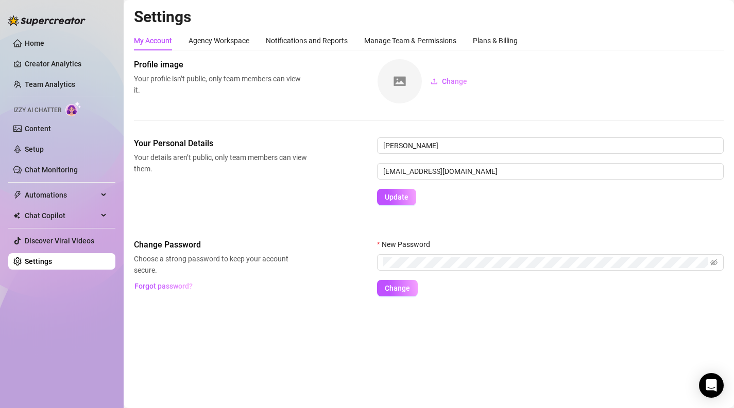
click at [53, 33] on ul "Home Creator Analytics Team Analytics Izzy AI Chatter Content Setup Chat Monito…" at bounding box center [61, 152] width 107 height 243
click at [32, 45] on link "Home" at bounding box center [35, 43] width 20 height 8
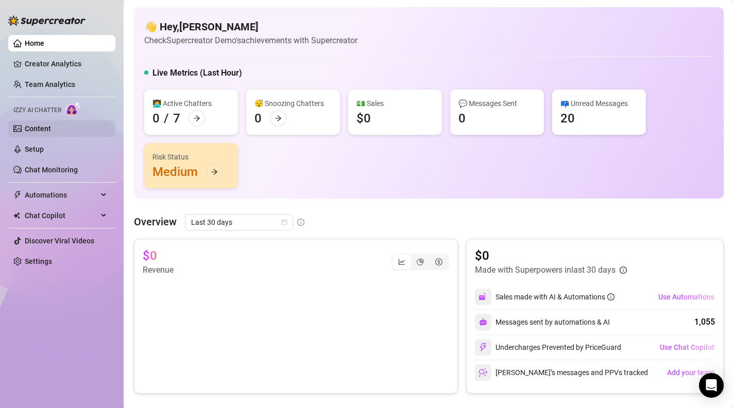
click at [35, 130] on link "Content" at bounding box center [38, 129] width 26 height 8
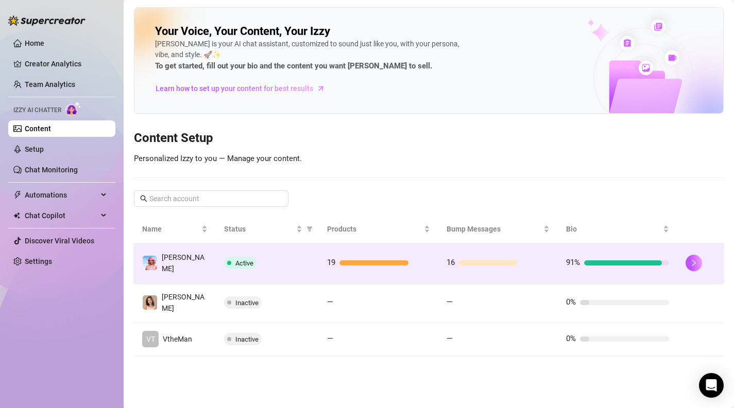
click at [301, 261] on div "Active" at bounding box center [267, 263] width 87 height 12
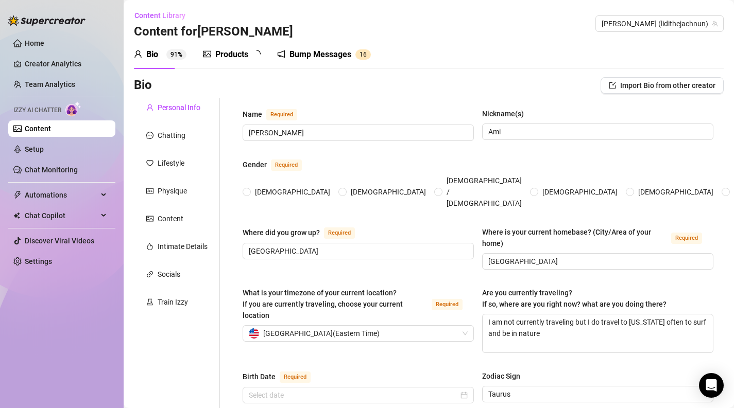
radio input "true"
type input "[DATE]"
click at [239, 68] on div "Products 1 9" at bounding box center [235, 54] width 65 height 29
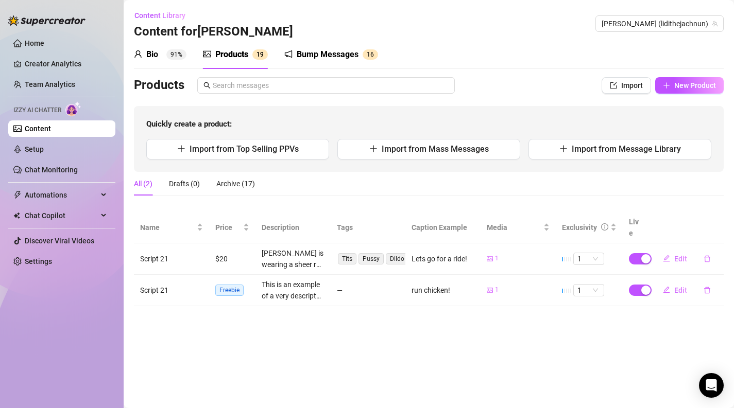
click at [291, 61] on div "Bump Messages 1 6" at bounding box center [331, 54] width 94 height 29
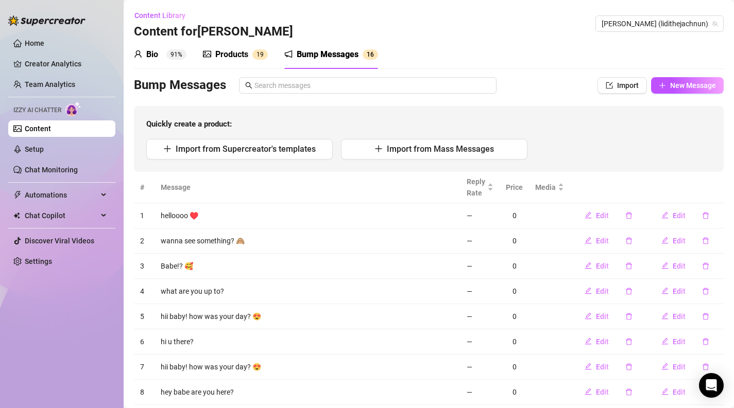
click at [252, 60] on div "Products 1 9" at bounding box center [235, 54] width 65 height 12
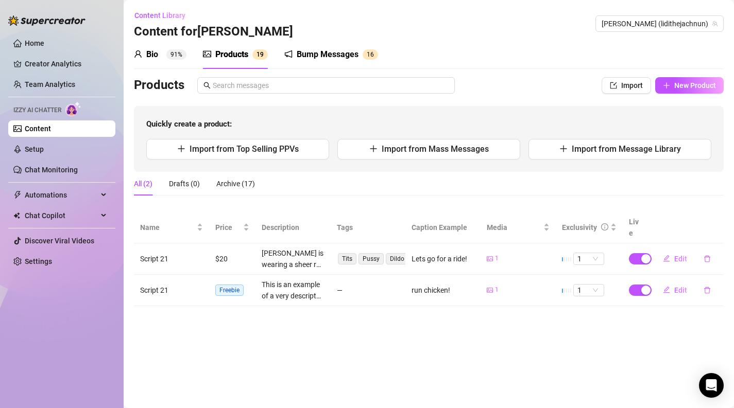
click at [313, 58] on div "Bump Messages" at bounding box center [328, 54] width 62 height 12
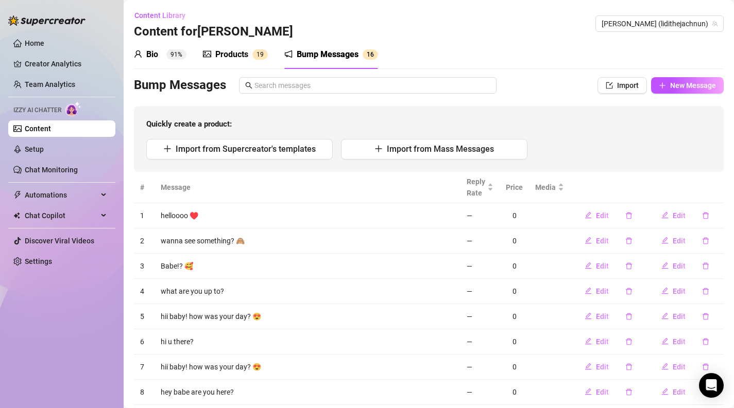
click at [156, 60] on div "Bio" at bounding box center [152, 54] width 12 height 12
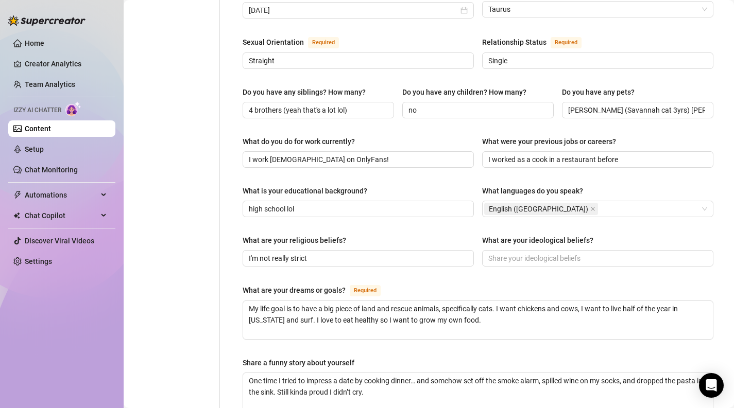
scroll to position [386, 0]
click at [247, 234] on div "What are your religious beliefs?" at bounding box center [295, 239] width 104 height 11
click at [249, 252] on input "I'm not really strict" at bounding box center [357, 257] width 217 height 11
drag, startPoint x: 247, startPoint y: 220, endPoint x: 354, endPoint y: 220, distance: 107.6
click at [354, 234] on div "What are your religious beliefs?" at bounding box center [358, 241] width 231 height 15
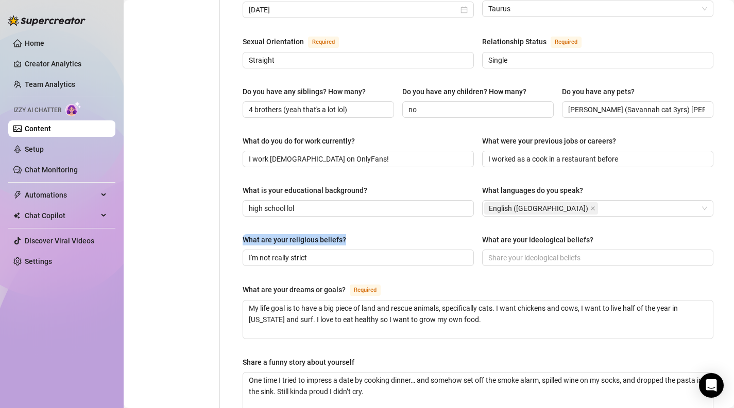
click at [354, 234] on div "What are your religious beliefs?" at bounding box center [358, 241] width 231 height 15
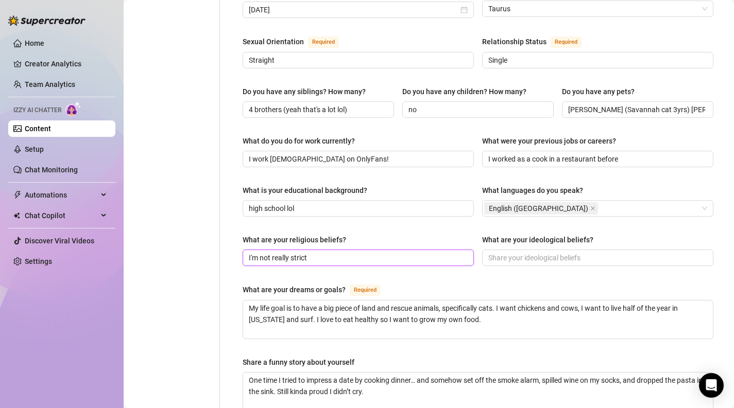
click at [317, 252] on input "I'm not really strict" at bounding box center [357, 257] width 217 height 11
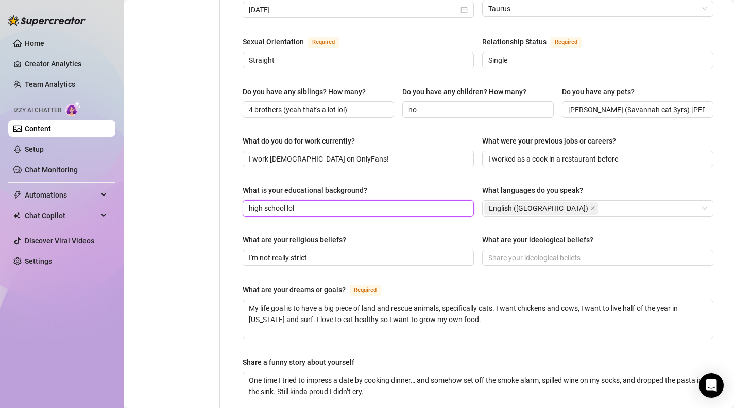
click at [314, 203] on input "high school lol" at bounding box center [357, 208] width 217 height 11
click at [296, 203] on input "high school lol" at bounding box center [357, 208] width 217 height 11
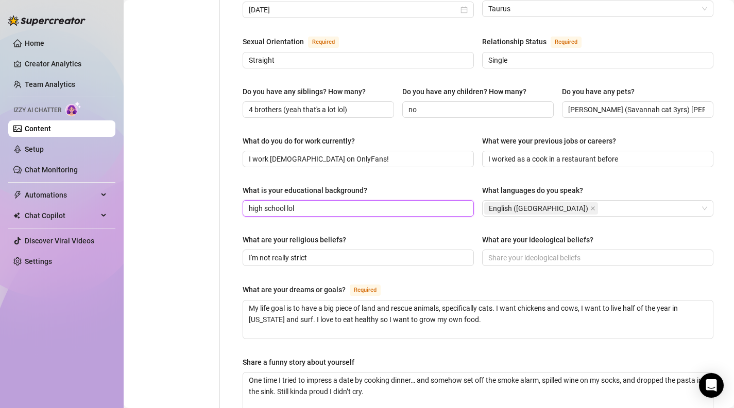
click at [296, 203] on input "high school lol" at bounding box center [357, 208] width 217 height 11
click at [311, 203] on input "high school lol" at bounding box center [357, 208] width 217 height 11
click at [259, 234] on div "What are your religious beliefs?" at bounding box center [295, 239] width 104 height 11
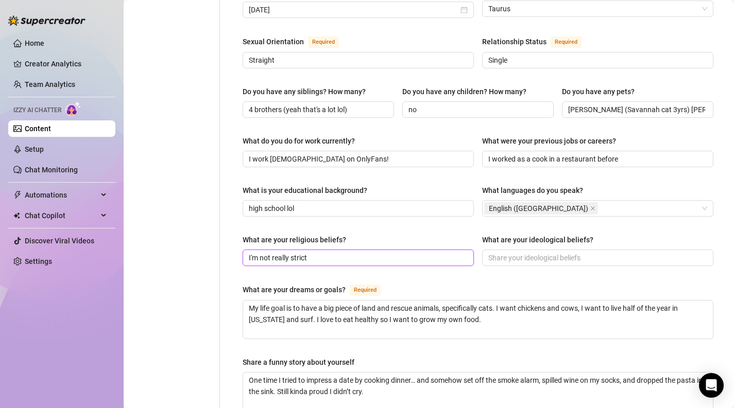
click at [259, 252] on input "I'm not really strict" at bounding box center [357, 257] width 217 height 11
drag, startPoint x: 259, startPoint y: 223, endPoint x: 422, endPoint y: 223, distance: 163.2
click at [422, 234] on div "What are your religious beliefs?" at bounding box center [358, 241] width 231 height 15
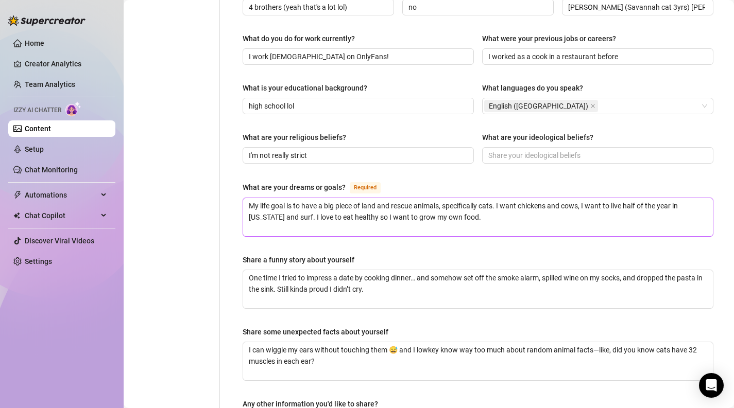
scroll to position [492, 0]
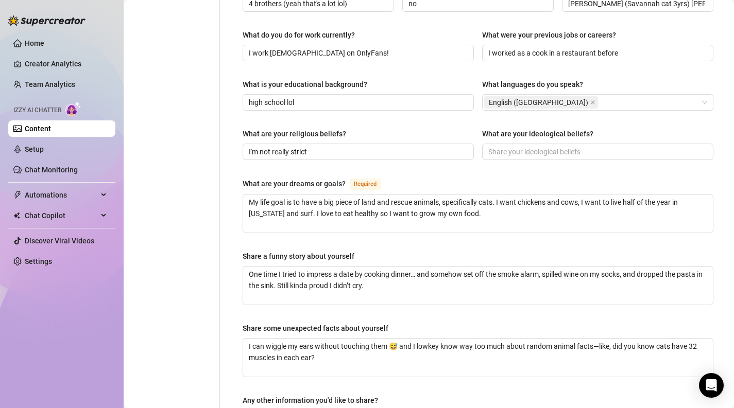
click at [249, 178] on div "What are your dreams or goals?" at bounding box center [294, 183] width 103 height 11
click at [249, 195] on textarea "My life goal is to have a big piece of land and rescue animals, specifically ca…" at bounding box center [478, 214] width 470 height 38
drag, startPoint x: 249, startPoint y: 166, endPoint x: 348, endPoint y: 166, distance: 98.4
click at [348, 178] on div "What are your dreams or goals? Required" at bounding box center [314, 184] width 142 height 12
click at [348, 195] on textarea "My life goal is to have a big piece of land and rescue animals, specifically ca…" at bounding box center [478, 214] width 470 height 38
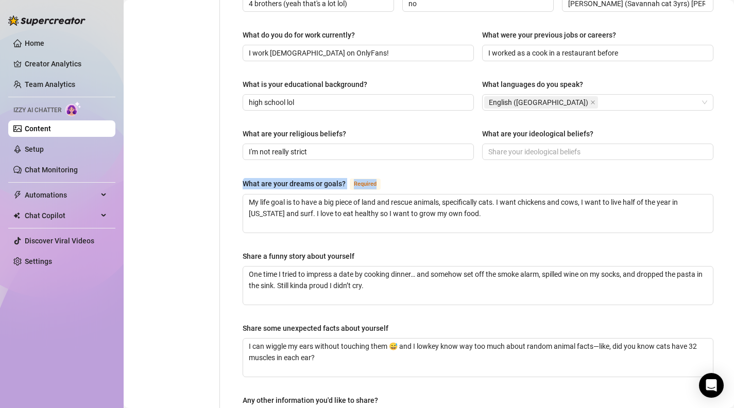
click at [348, 178] on div "What are your dreams or goals? Required" at bounding box center [314, 184] width 142 height 12
click at [348, 195] on textarea "My life goal is to have a big piece of land and rescue animals, specifically ca…" at bounding box center [478, 214] width 470 height 38
click at [397, 196] on textarea "My life goal is to have a big piece of land and rescue animals, specifically ca…" at bounding box center [478, 214] width 470 height 38
click at [473, 209] on textarea "My life goal is to have a big piece of land and rescue animals, specifically ca…" at bounding box center [478, 214] width 470 height 38
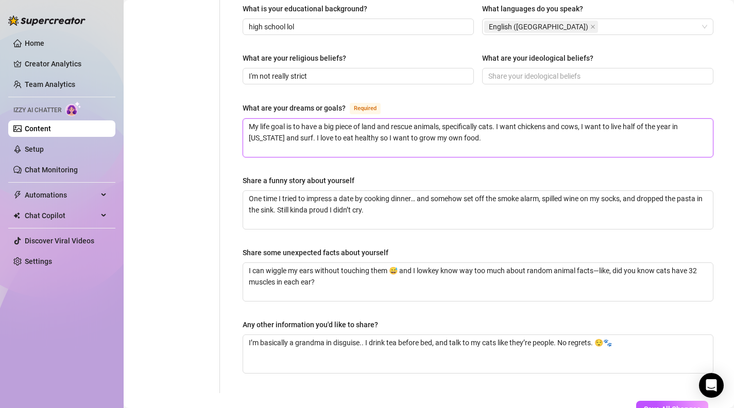
scroll to position [568, 0]
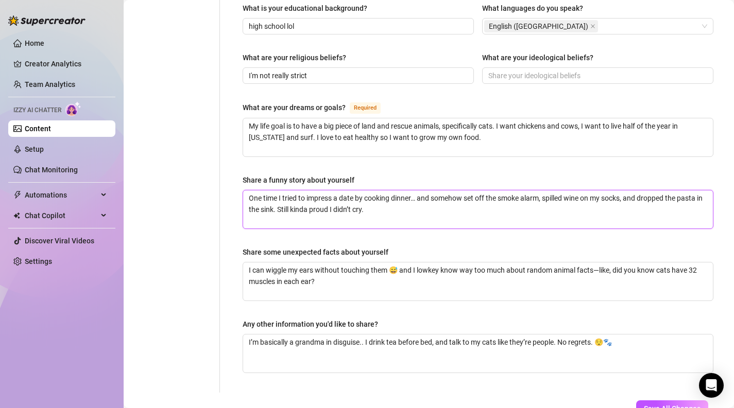
click at [453, 191] on textarea "One time I tried to impress a date by cooking dinner… and somehow set off the s…" at bounding box center [478, 210] width 470 height 38
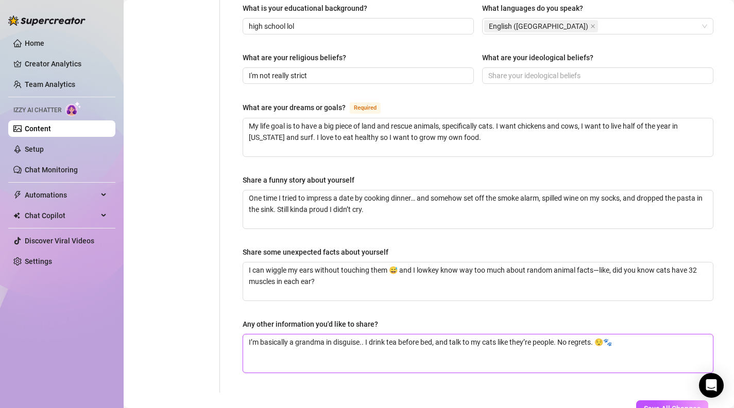
click at [678, 335] on textarea "I’m basically a grandma in disguise.. I drink tea before bed, and talk to my ca…" at bounding box center [478, 354] width 470 height 38
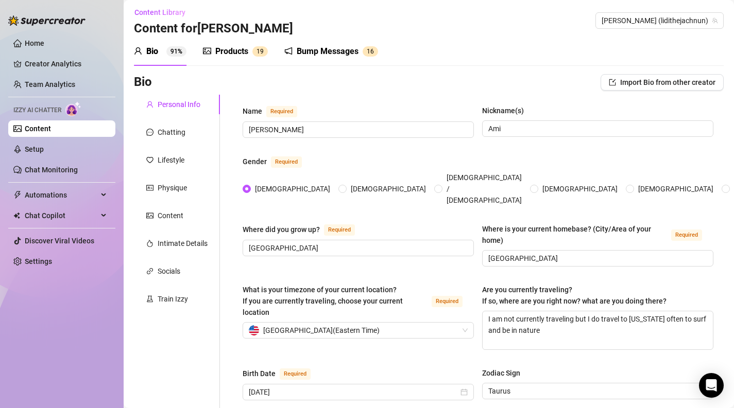
scroll to position [0, 0]
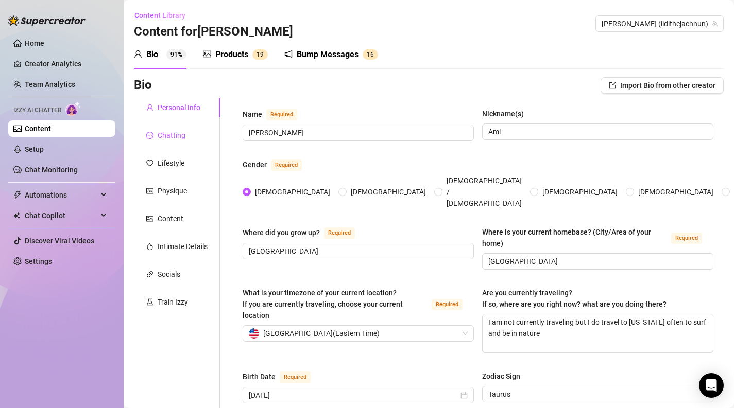
click at [182, 130] on div "Chatting" at bounding box center [172, 135] width 28 height 11
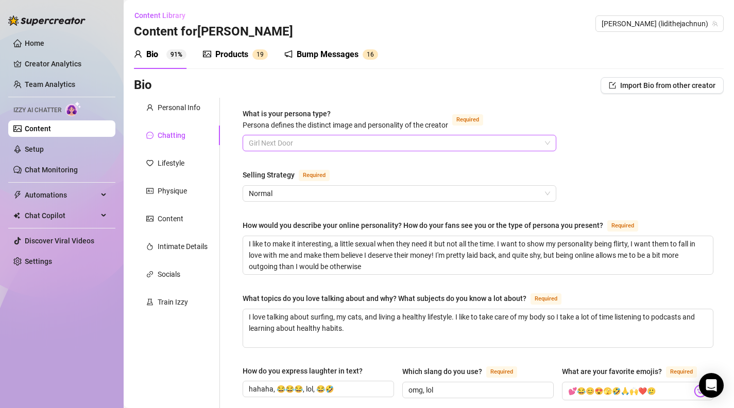
click at [302, 136] on span "Girl Next Door" at bounding box center [399, 142] width 301 height 15
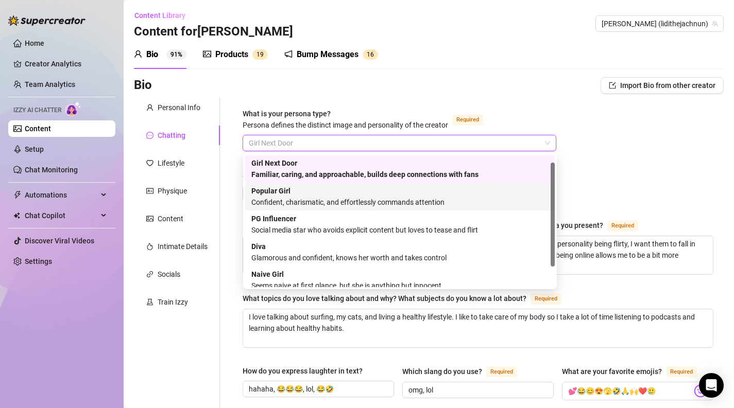
scroll to position [3, 0]
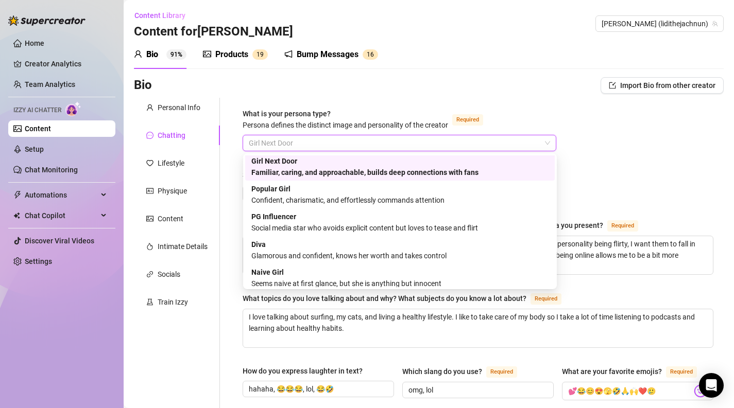
click at [404, 97] on div "Bio Import Bio from other creator" at bounding box center [429, 87] width 590 height 21
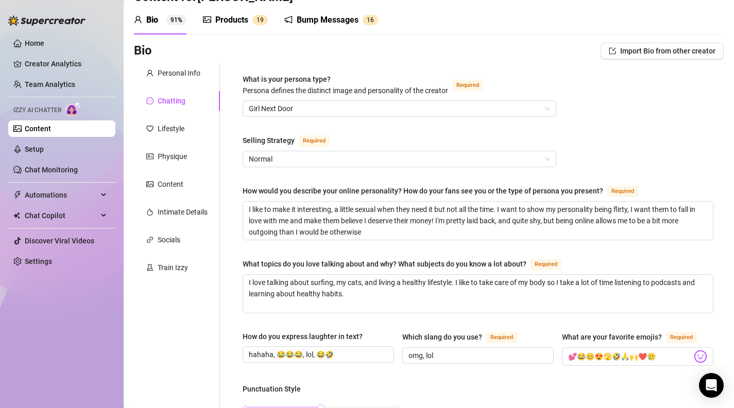
scroll to position [51, 0]
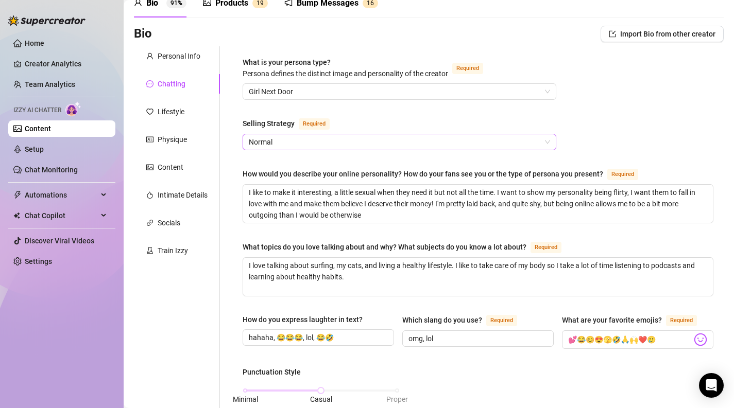
click at [324, 148] on span "Normal" at bounding box center [399, 141] width 301 height 15
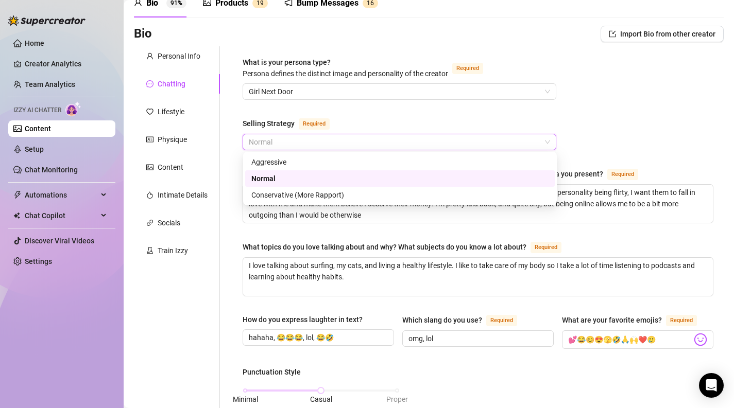
click at [273, 121] on div "Selling Strategy" at bounding box center [269, 123] width 52 height 11
click at [273, 134] on input "Selling Strategy Required" at bounding box center [395, 141] width 292 height 15
click at [300, 135] on span "Normal" at bounding box center [399, 141] width 301 height 15
click at [349, 125] on div "Selling Strategy Required" at bounding box center [400, 125] width 314 height 16
click at [323, 143] on span "Normal" at bounding box center [399, 141] width 301 height 15
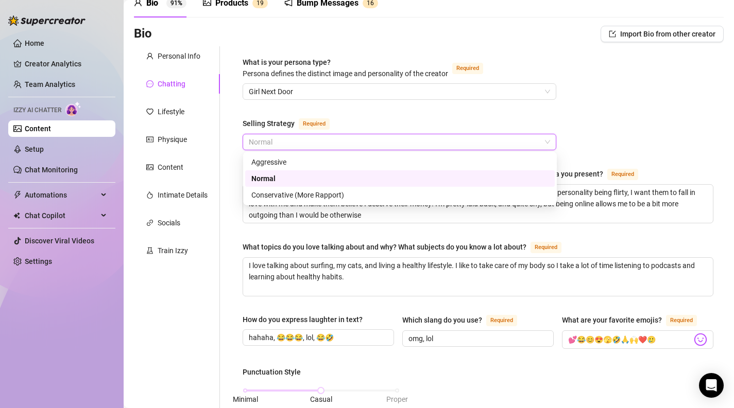
click at [369, 118] on div "Selling Strategy Required" at bounding box center [400, 125] width 314 height 16
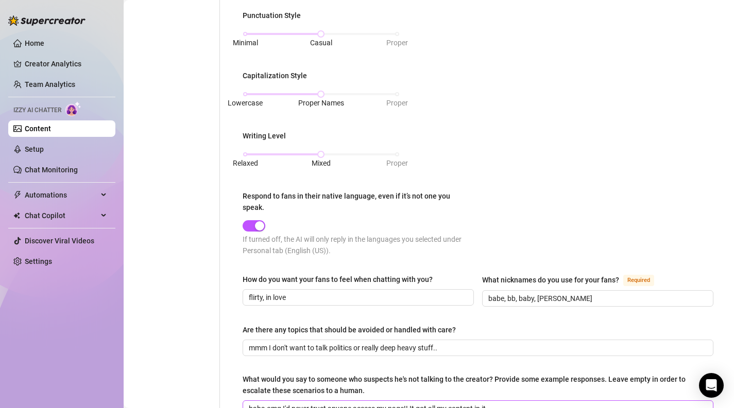
scroll to position [0, 0]
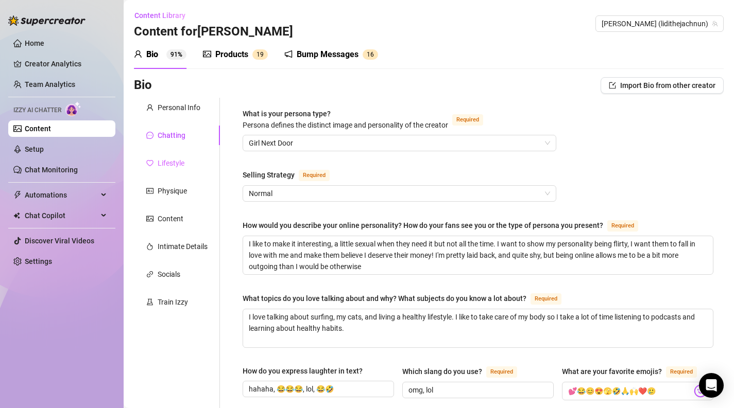
click at [187, 169] on div "Lifestyle" at bounding box center [177, 163] width 86 height 20
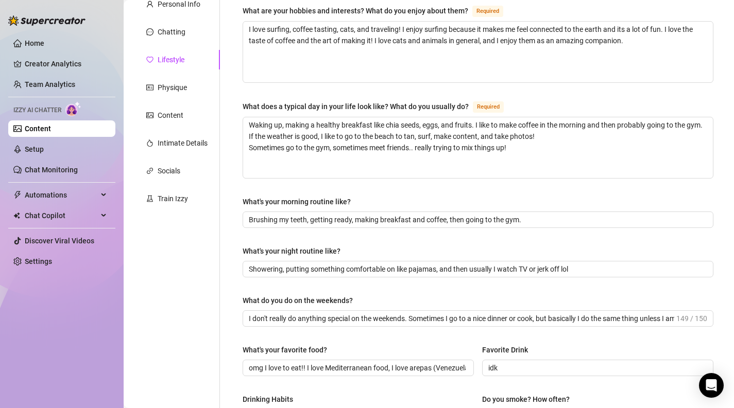
scroll to position [110, 0]
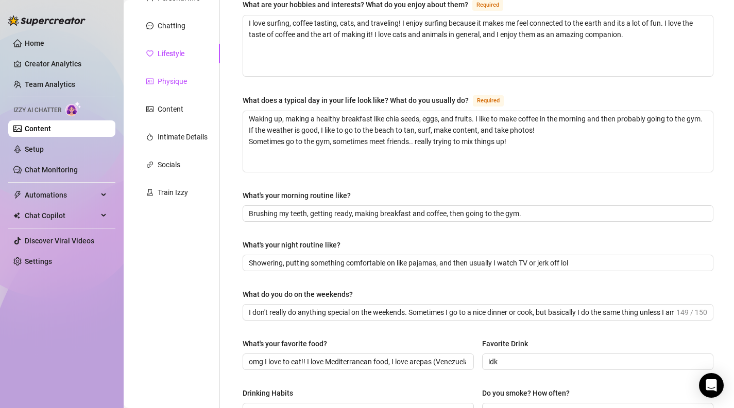
click at [171, 79] on div "Physique" at bounding box center [172, 81] width 29 height 11
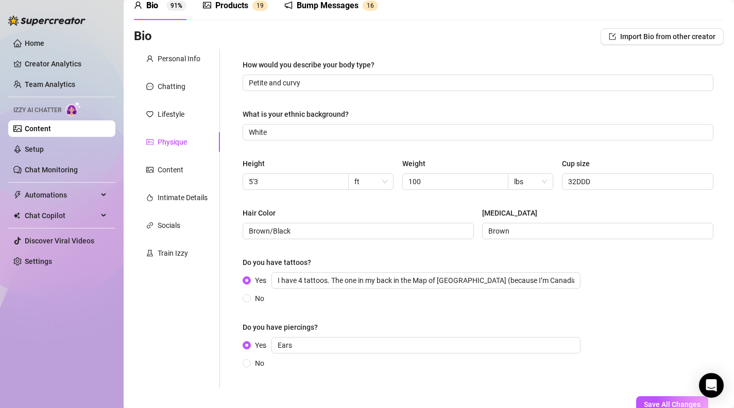
scroll to position [46, 0]
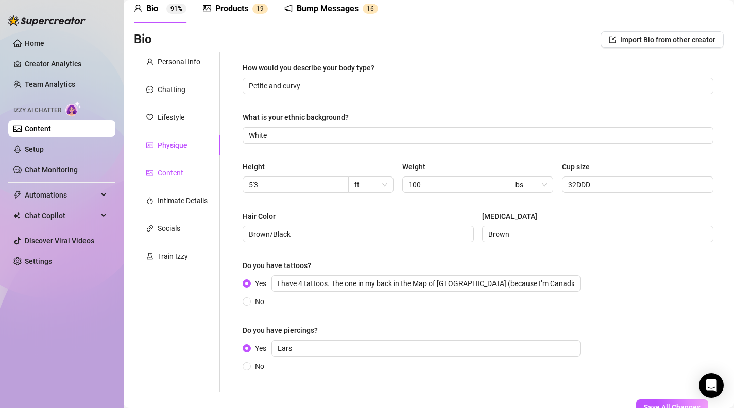
click at [161, 168] on div "Content" at bounding box center [171, 172] width 26 height 11
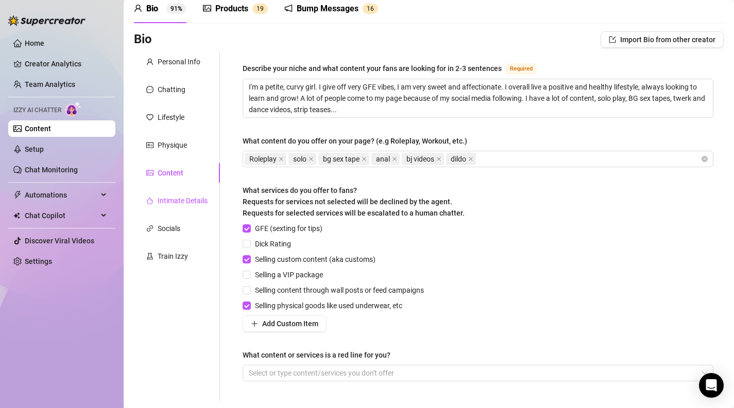
click at [197, 206] on div "Intimate Details" at bounding box center [183, 200] width 50 height 11
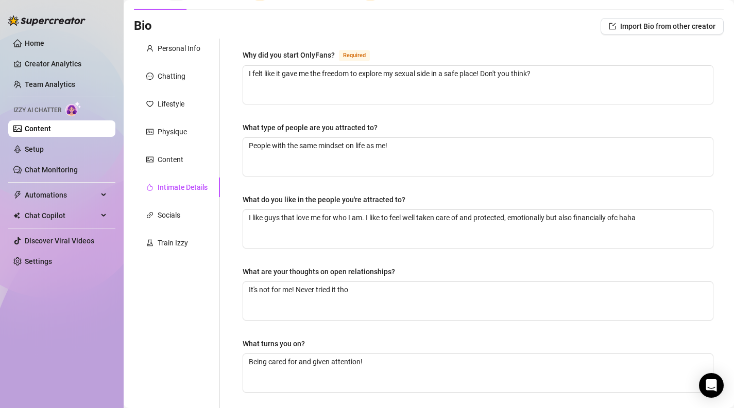
scroll to position [62, 0]
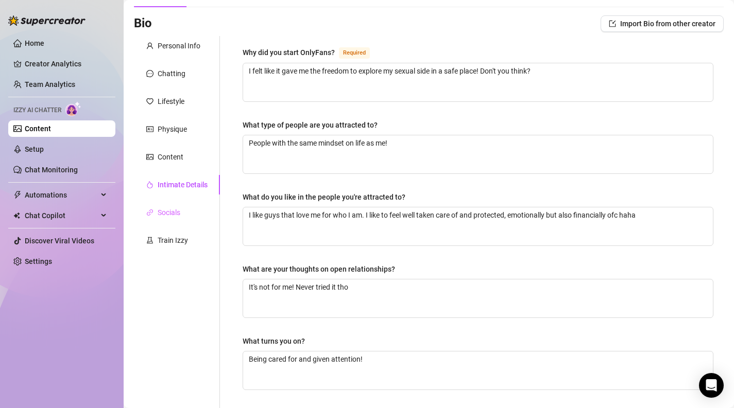
click at [185, 208] on div "Socials" at bounding box center [177, 213] width 86 height 20
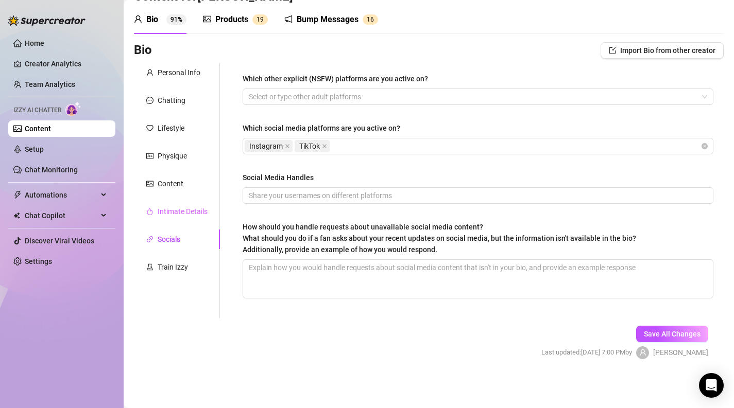
click at [180, 219] on div "Intimate Details" at bounding box center [177, 212] width 86 height 20
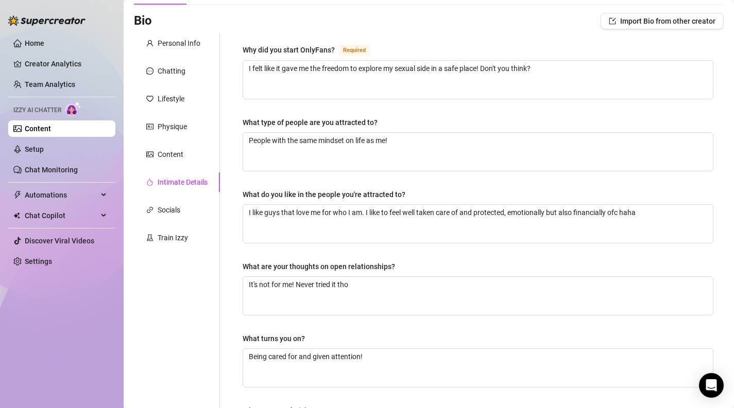
scroll to position [0, 0]
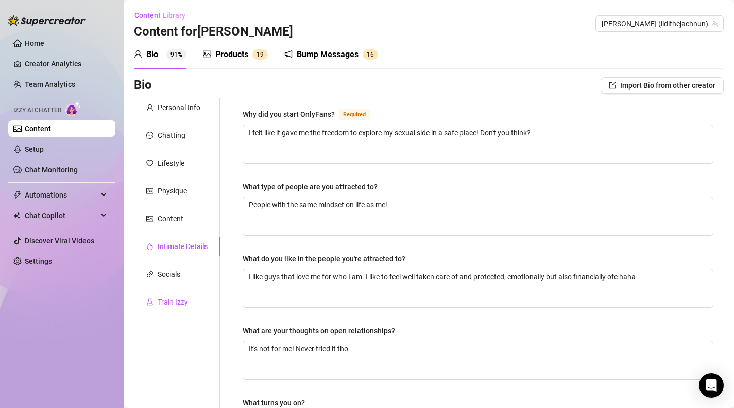
click at [178, 299] on div "Train Izzy" at bounding box center [173, 302] width 30 height 11
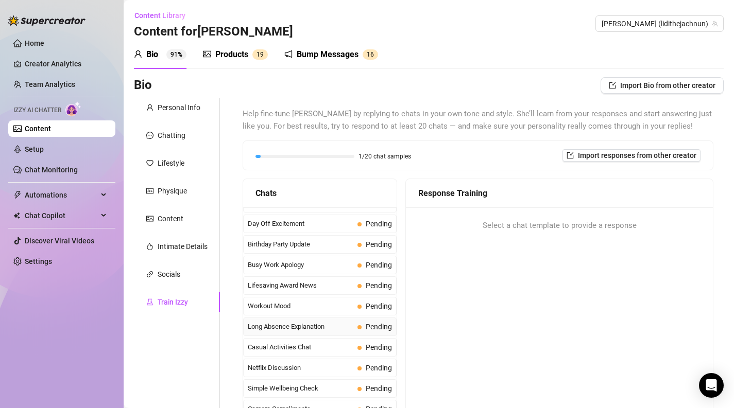
scroll to position [839, 0]
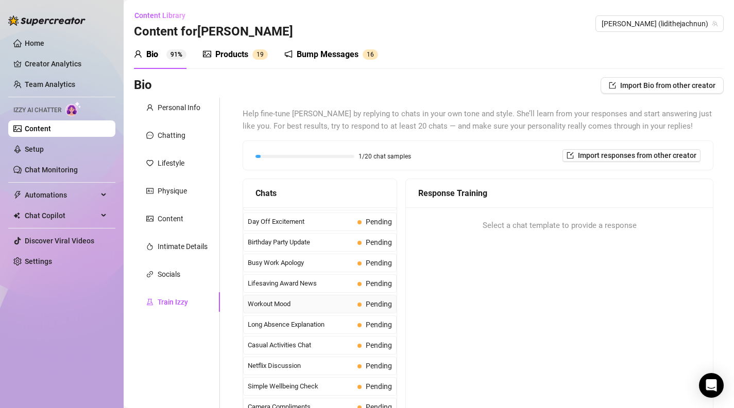
click at [300, 306] on span "Workout Mood" at bounding box center [301, 304] width 106 height 10
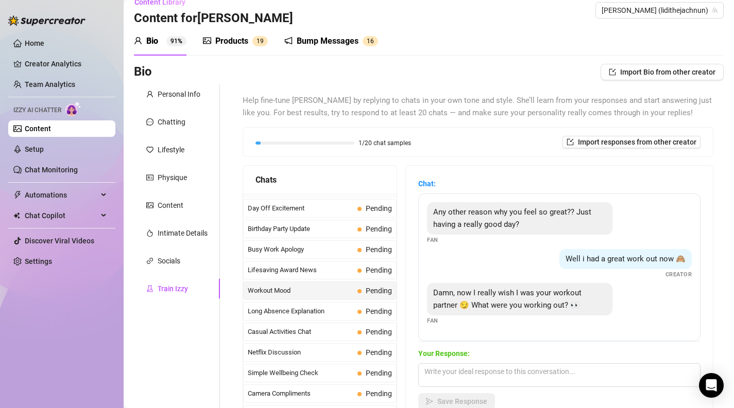
scroll to position [18, 0]
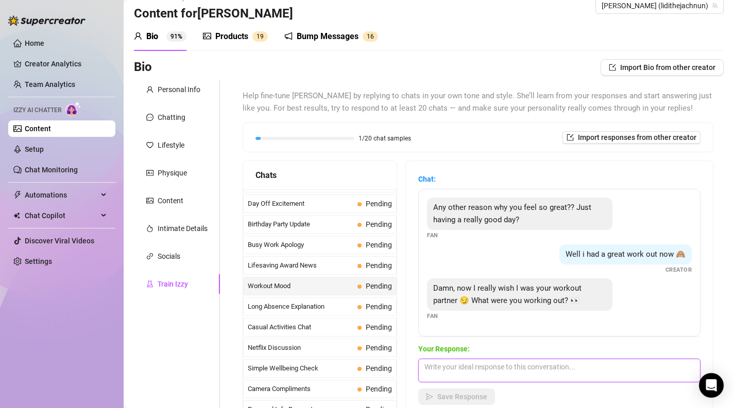
click at [472, 372] on textarea at bounding box center [559, 371] width 282 height 24
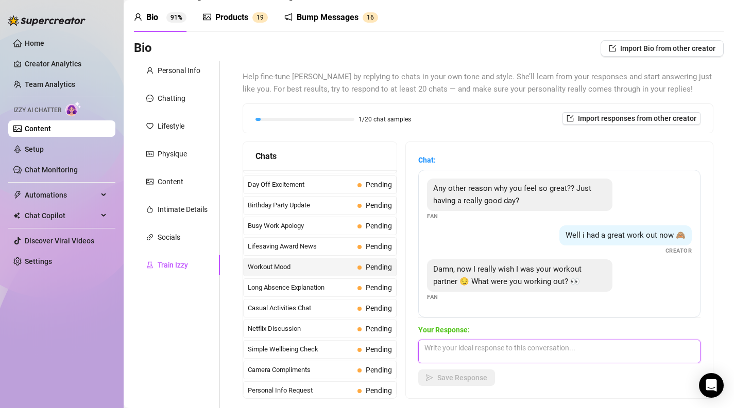
scroll to position [41, 0]
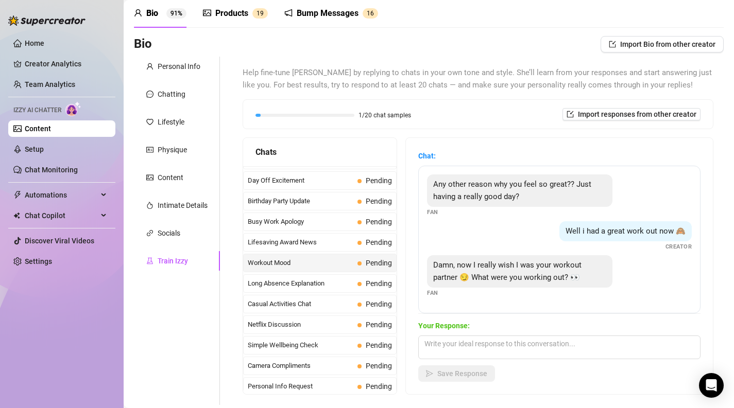
click at [233, 19] on div "Products" at bounding box center [231, 13] width 33 height 12
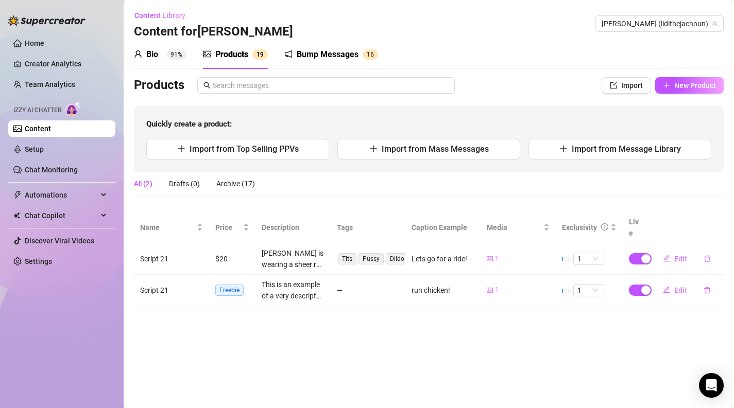
scroll to position [0, 0]
click at [627, 88] on span "Import" at bounding box center [632, 85] width 22 height 8
type textarea "Type your message here..."
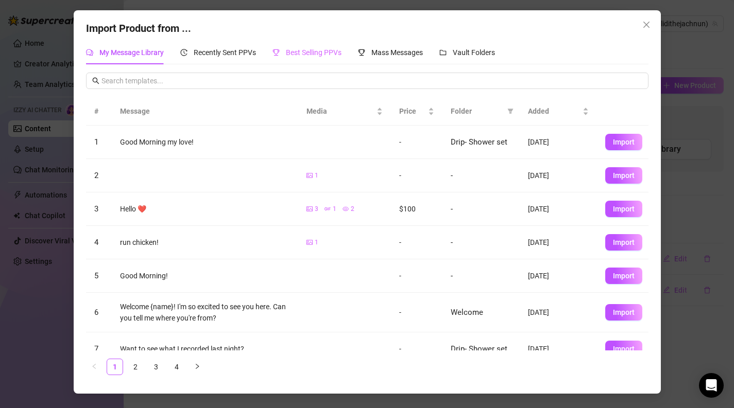
click at [301, 46] on div "Best Selling PPVs" at bounding box center [306, 53] width 69 height 24
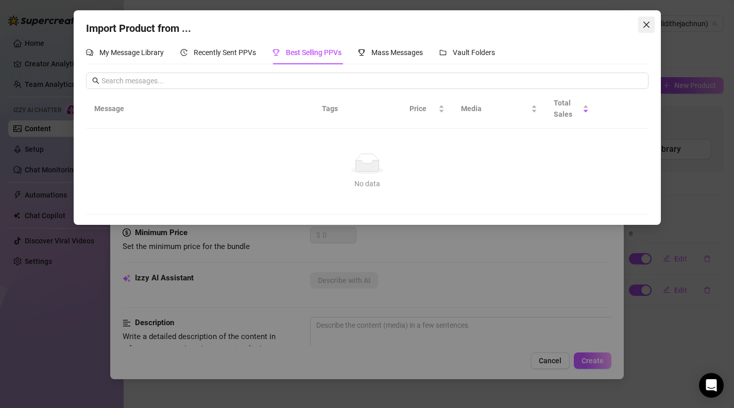
click at [641, 30] on button "Close" at bounding box center [646, 24] width 16 height 16
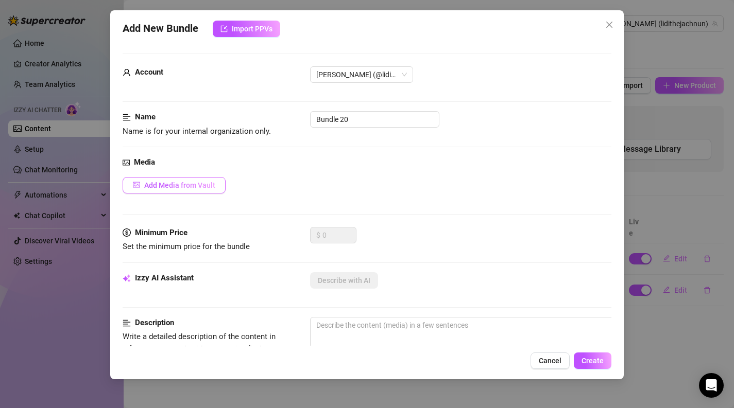
click at [204, 185] on span "Add Media from Vault" at bounding box center [179, 185] width 71 height 8
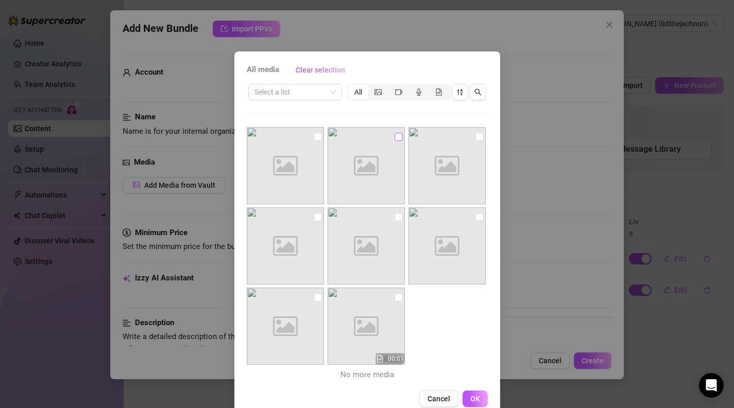
click at [397, 138] on input "checkbox" at bounding box center [398, 137] width 8 height 8
checkbox input "true"
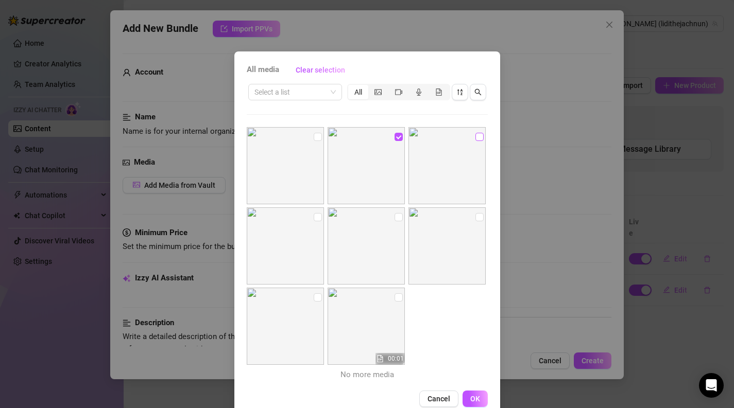
click at [478, 138] on input "checkbox" at bounding box center [479, 137] width 8 height 8
checkbox input "true"
click at [472, 402] on span "OK" at bounding box center [475, 399] width 10 height 8
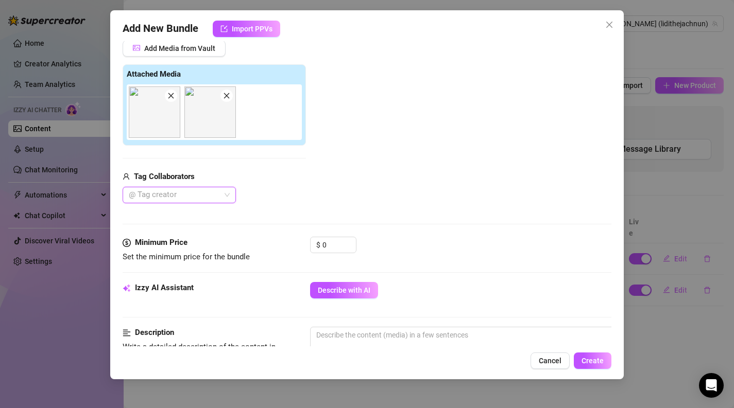
scroll to position [137, 1]
click at [224, 96] on icon "close" at bounding box center [225, 95] width 7 height 7
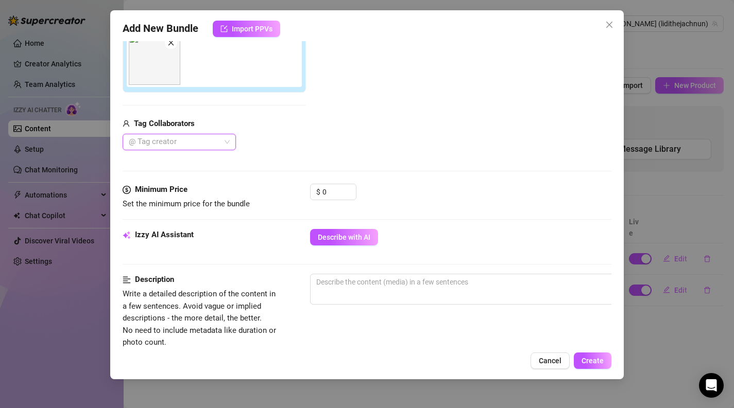
scroll to position [200, 0]
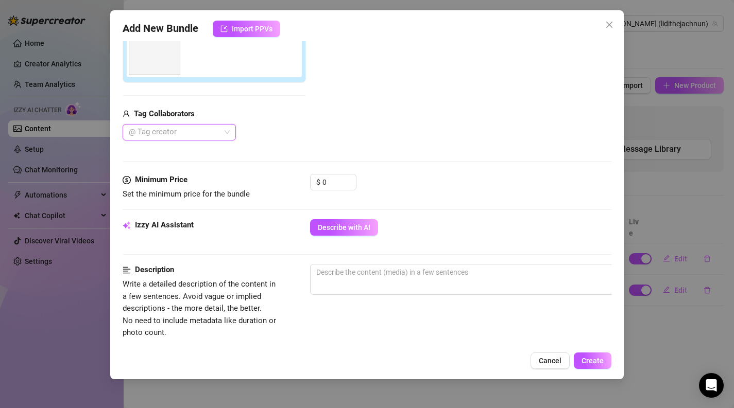
click at [165, 134] on div at bounding box center [174, 132] width 98 height 14
click at [175, 148] on div "Best Creator" at bounding box center [179, 152] width 97 height 11
click at [192, 131] on div "Best Creator" at bounding box center [174, 132] width 98 height 14
click at [177, 131] on icon "Close" at bounding box center [178, 132] width 5 height 5
click at [246, 144] on div "Media Add Media from Vault Attached Media Tag Collaborators @ Tag creator" at bounding box center [367, 65] width 489 height 217
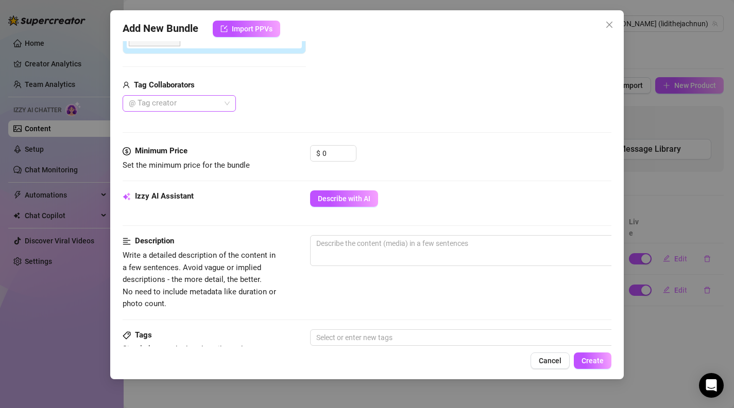
scroll to position [245, 0]
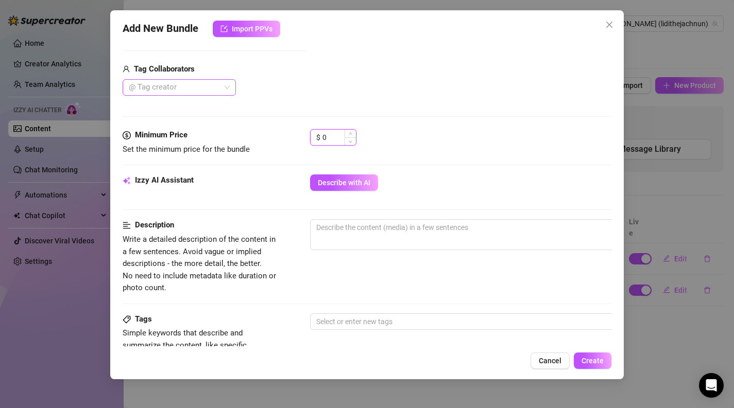
click at [336, 135] on input "0" at bounding box center [338, 137] width 33 height 15
type input "10"
click at [411, 133] on div "$ 10" at bounding box center [461, 142] width 302 height 26
click at [338, 193] on div "Izzy AI Assistant Describe with AI" at bounding box center [367, 188] width 489 height 26
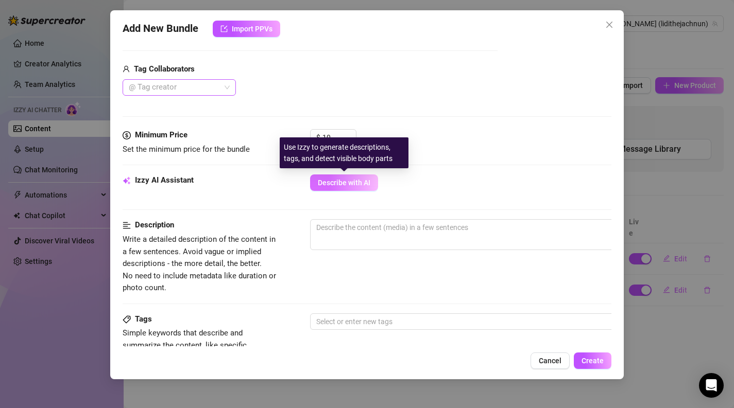
click at [332, 185] on span "Describe with AI" at bounding box center [344, 183] width 53 height 8
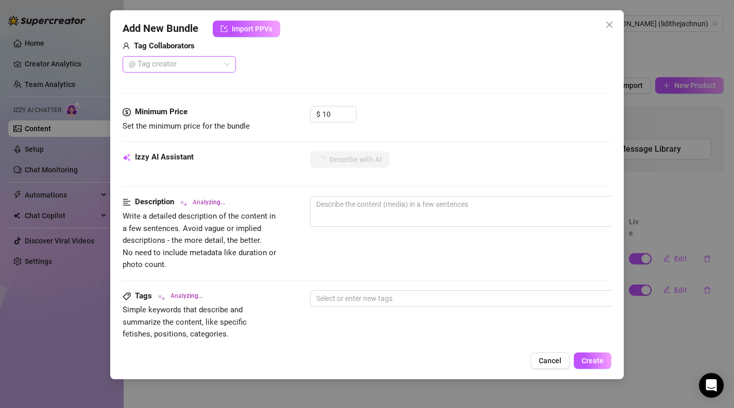
scroll to position [276, 0]
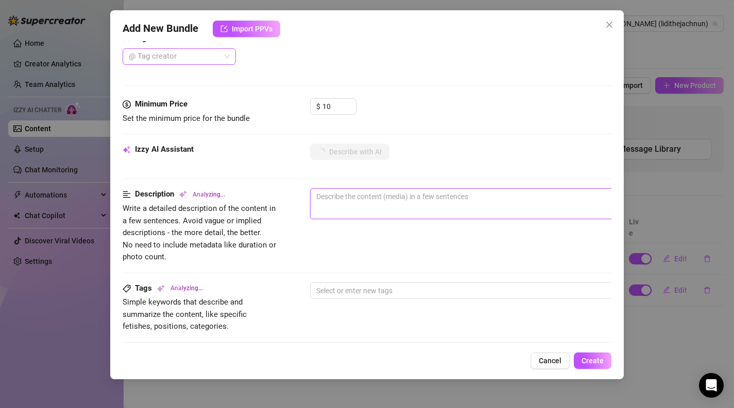
click at [366, 195] on textarea at bounding box center [490, 196] width 359 height 15
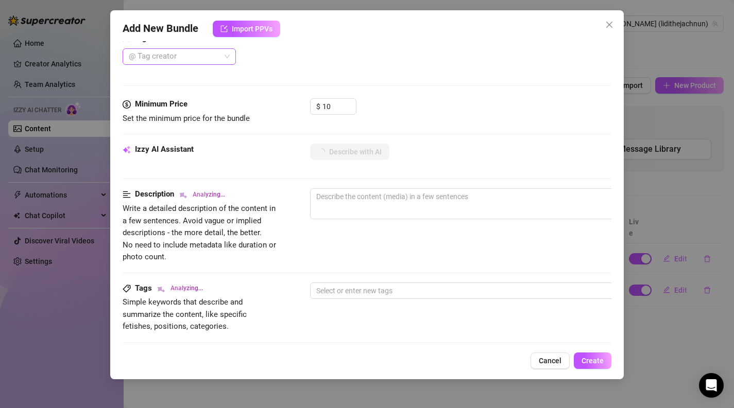
click at [422, 162] on div "Izzy AI Assistant Describe with AI" at bounding box center [367, 157] width 489 height 26
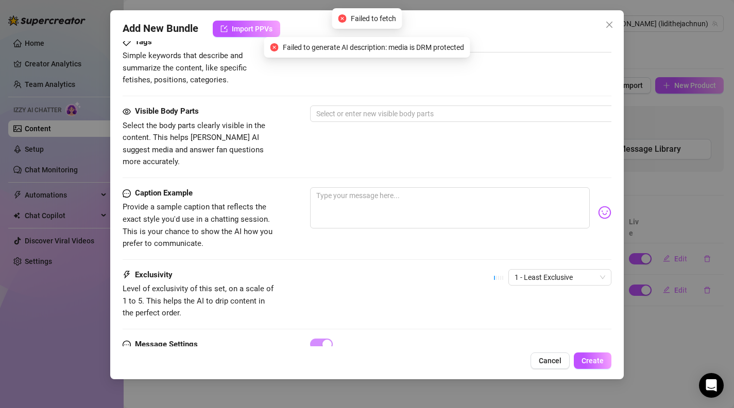
scroll to position [560, 0]
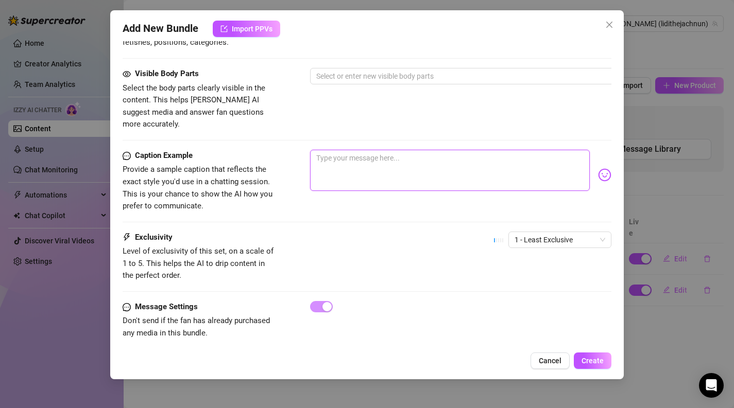
click at [376, 174] on textarea at bounding box center [450, 170] width 280 height 41
click at [526, 232] on div "1 - Least Exclusive" at bounding box center [559, 240] width 103 height 16
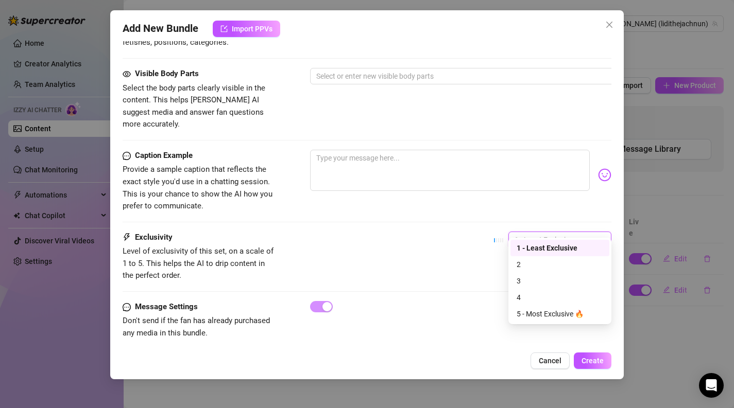
click at [455, 243] on div "Exclusivity Level of exclusivity of this set, on a scale of 1 to 5. This helps …" at bounding box center [367, 257] width 489 height 50
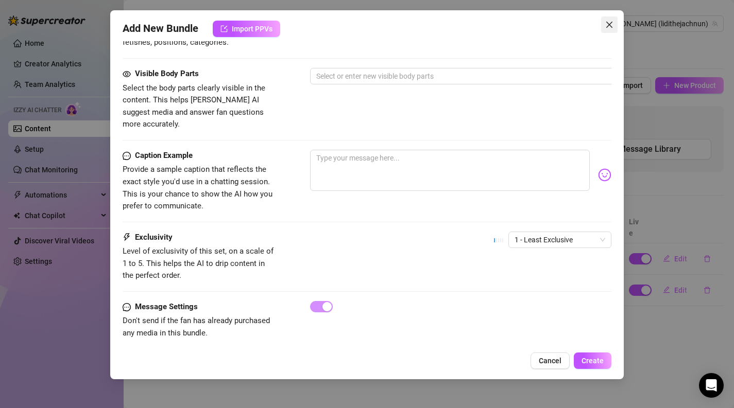
click at [609, 25] on icon "close" at bounding box center [609, 25] width 6 height 6
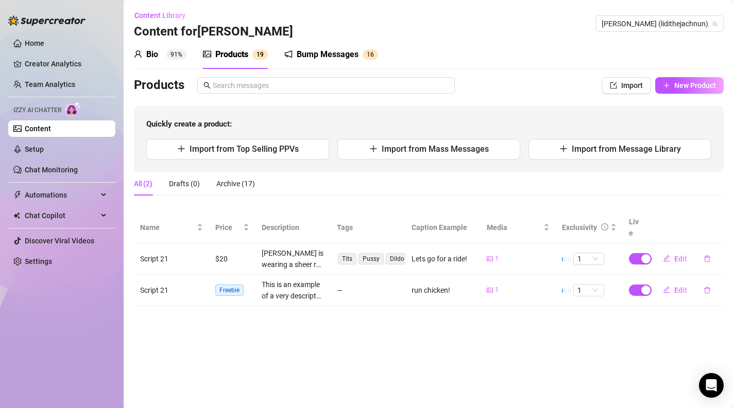
click at [160, 59] on div "Bio 91%" at bounding box center [160, 54] width 53 height 12
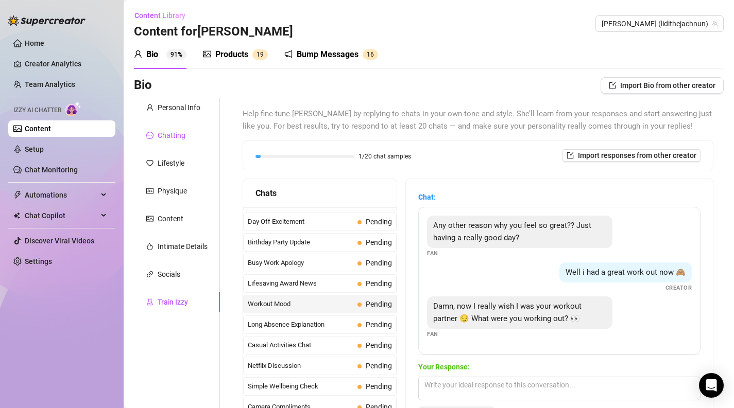
click at [179, 134] on div "Chatting" at bounding box center [172, 135] width 28 height 11
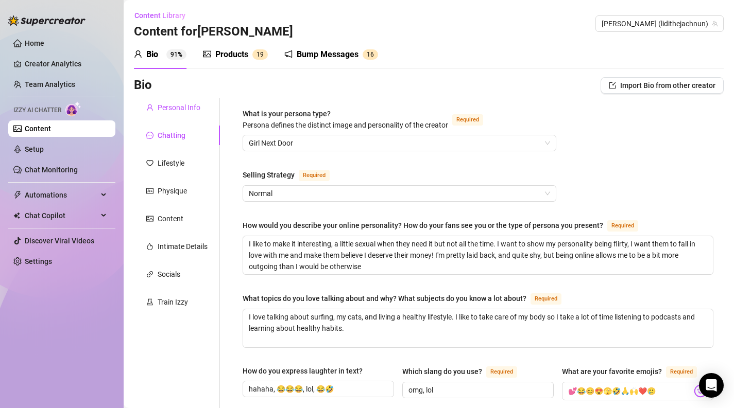
click at [182, 109] on div "Personal Info" at bounding box center [179, 107] width 43 height 11
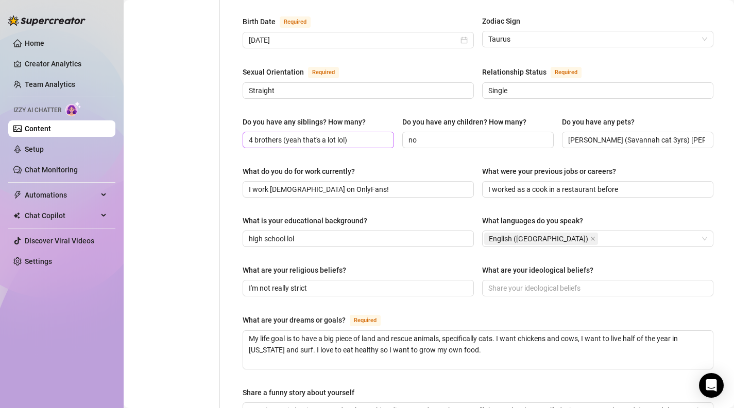
scroll to position [356, 0]
click at [246, 131] on span "4 brothers (yeah that's a lot lol)" at bounding box center [318, 139] width 151 height 16
click at [248, 131] on span "4 brothers (yeah that's a lot lol)" at bounding box center [318, 139] width 151 height 16
click at [253, 133] on input "4 brothers (yeah that's a lot lol)" at bounding box center [317, 138] width 137 height 11
click at [247, 131] on span "4 brothers (yeah that's a lot lol)" at bounding box center [318, 139] width 151 height 16
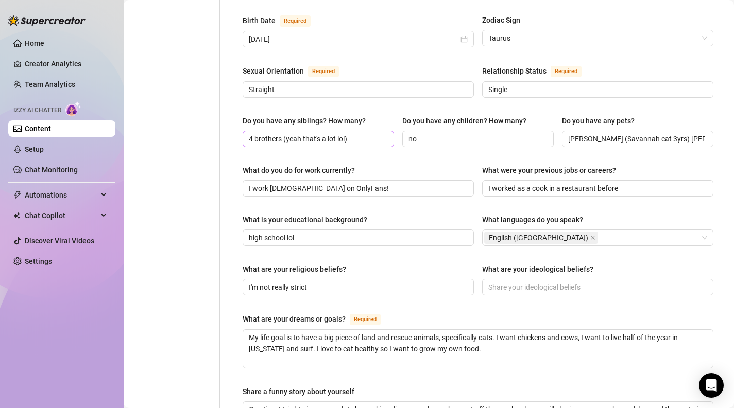
click at [248, 131] on span "4 brothers (yeah that's a lot lol)" at bounding box center [318, 139] width 151 height 16
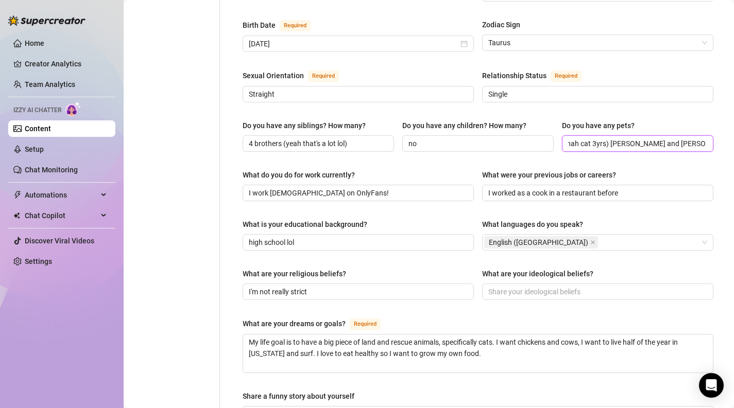
scroll to position [0, 143]
drag, startPoint x: 667, startPoint y: 122, endPoint x: 732, endPoint y: 124, distance: 64.9
click at [732, 124] on main "Content Library Content for [PERSON_NAME] [PERSON_NAME] (lidithejachnun) Bio 91…" at bounding box center [429, 173] width 610 height 1051
click at [676, 138] on input "[PERSON_NAME] (Savannah cat 3yrs) [PERSON_NAME] and [PERSON_NAME] (tabi cat [DE…" at bounding box center [636, 143] width 137 height 11
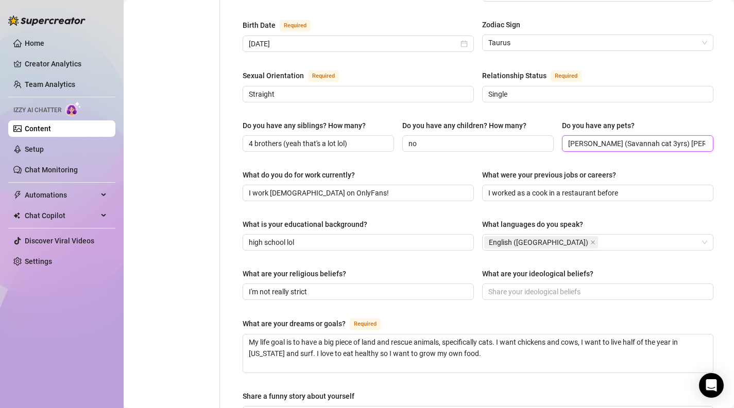
drag, startPoint x: 683, startPoint y: 126, endPoint x: 554, endPoint y: 122, distance: 128.8
click at [554, 122] on div "Do you have any siblings? How many? 4 brothers (yeah that's a lot lol) Do you h…" at bounding box center [478, 140] width 471 height 41
click at [568, 138] on input "[PERSON_NAME] (Savannah cat 3yrs) [PERSON_NAME] and [PERSON_NAME] (tabi cat [DE…" at bounding box center [636, 143] width 137 height 11
click at [611, 138] on input "[PERSON_NAME] (Savannah cat 3yrs) [PERSON_NAME] and [PERSON_NAME] (tabi cat [DE…" at bounding box center [636, 143] width 137 height 11
click at [652, 138] on input "[PERSON_NAME] (Savannah cat 3yrs) [PERSON_NAME] and [PERSON_NAME] (tabi cat [DE…" at bounding box center [636, 143] width 137 height 11
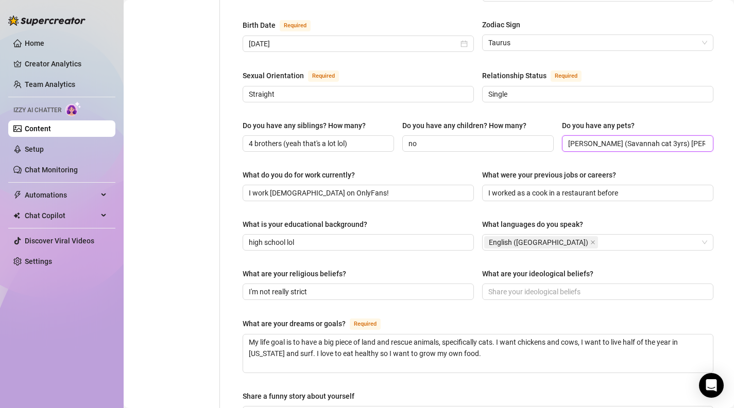
click at [688, 138] on input "[PERSON_NAME] (Savannah cat 3yrs) [PERSON_NAME] and [PERSON_NAME] (tabi cat [DE…" at bounding box center [636, 143] width 137 height 11
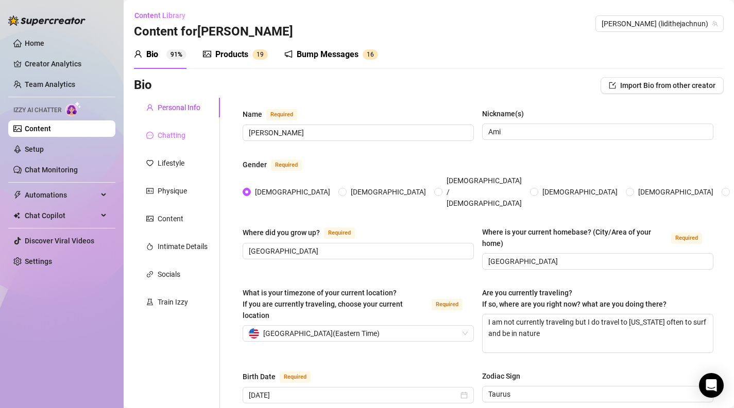
click at [172, 128] on div "Chatting" at bounding box center [177, 136] width 86 height 20
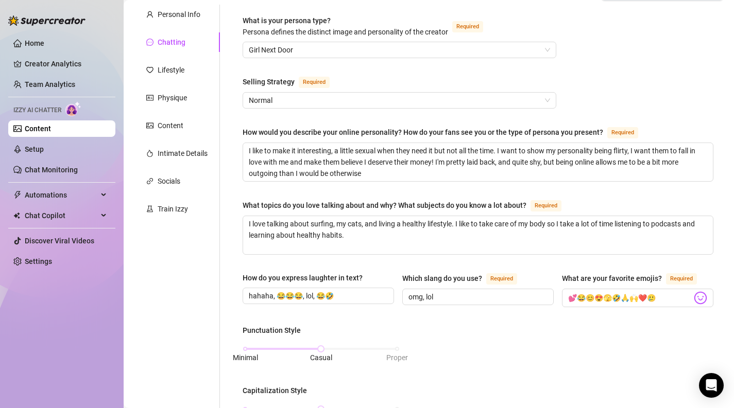
scroll to position [91, 0]
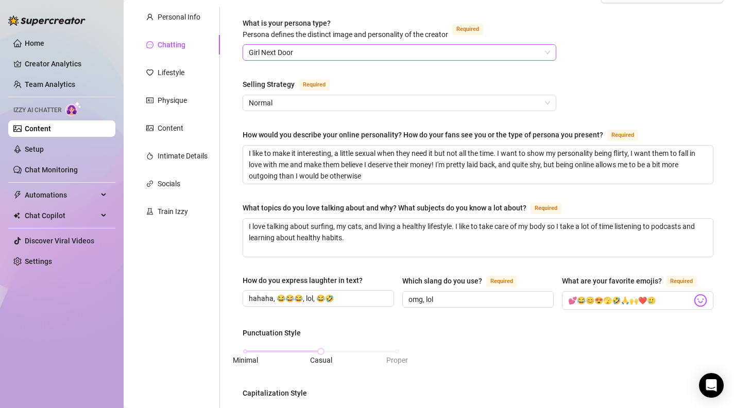
click at [421, 58] on span "Girl Next Door" at bounding box center [399, 52] width 301 height 15
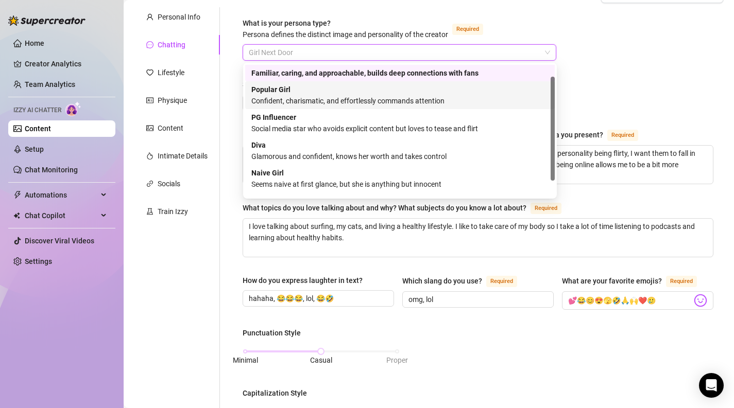
scroll to position [0, 0]
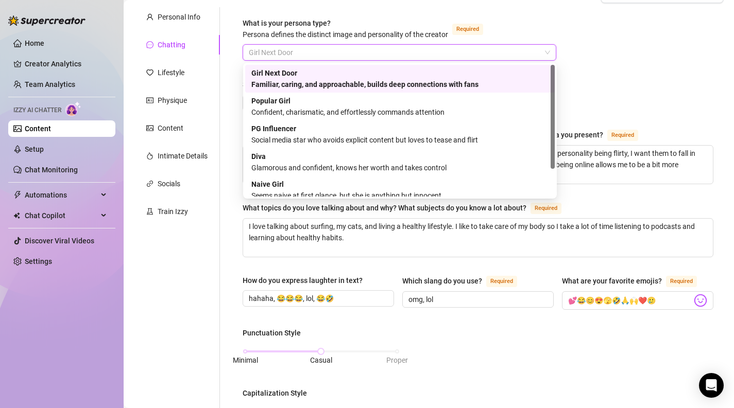
click at [420, 80] on div "Familiar, caring, and approachable, builds deep connections with fans" at bounding box center [399, 84] width 297 height 11
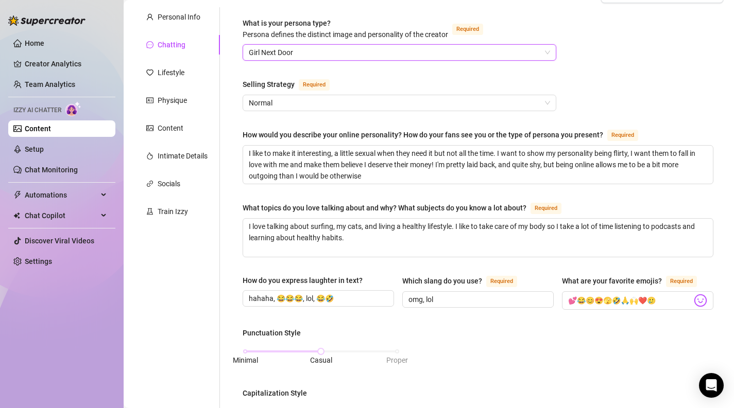
click at [608, 111] on div "What is your persona type? [PERSON_NAME] defines the distinct image and persona…" at bounding box center [478, 392] width 471 height 749
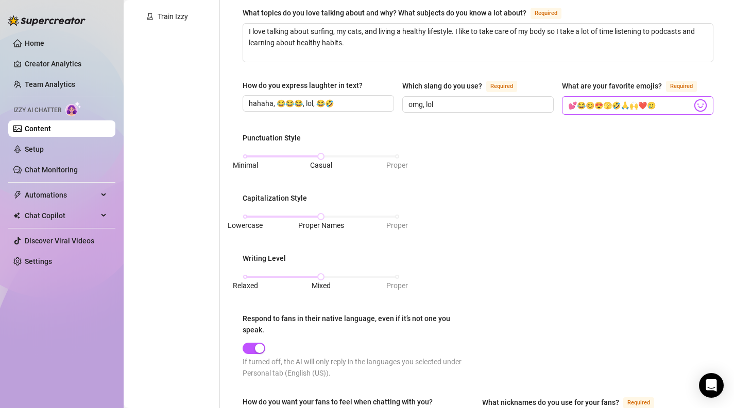
scroll to position [290, 0]
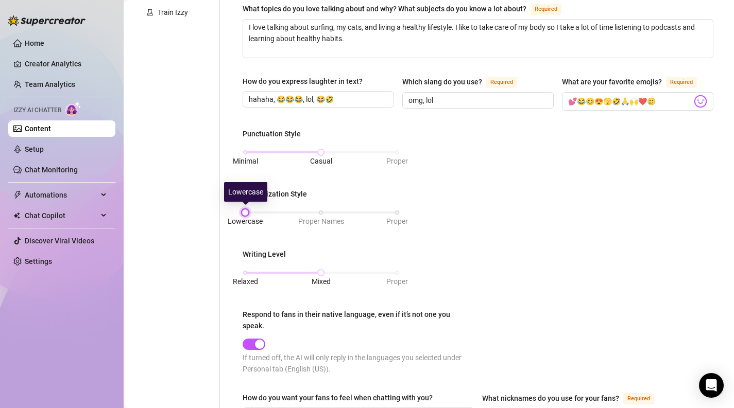
click at [245, 211] on div "Lowercase Proper Names Proper" at bounding box center [321, 213] width 152 height 6
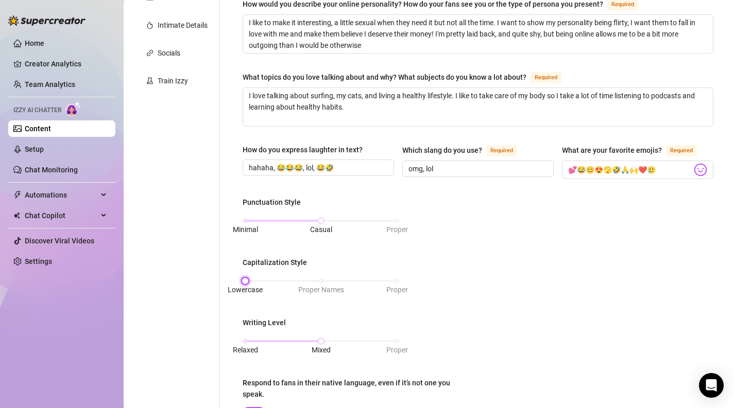
scroll to position [245, 0]
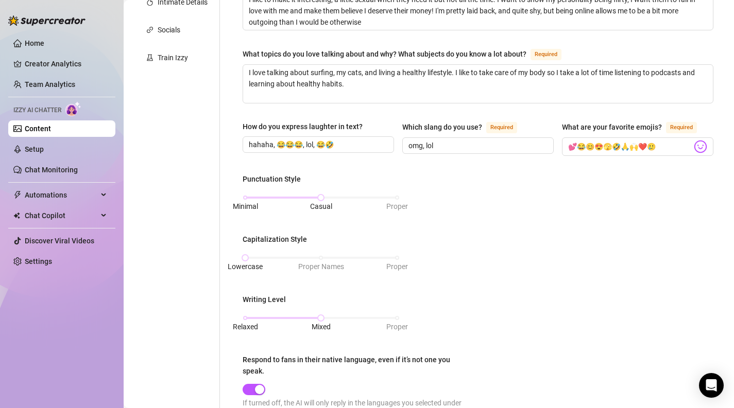
click at [320, 249] on div "Lowercase Proper Names Proper" at bounding box center [321, 262] width 157 height 27
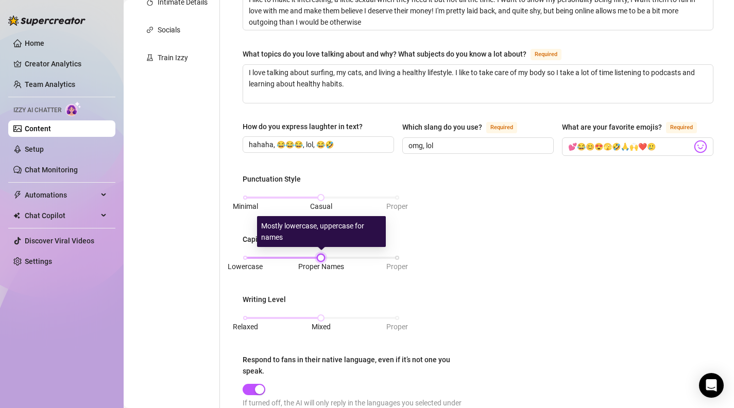
click at [320, 256] on div "Lowercase Proper Names Proper" at bounding box center [321, 258] width 152 height 6
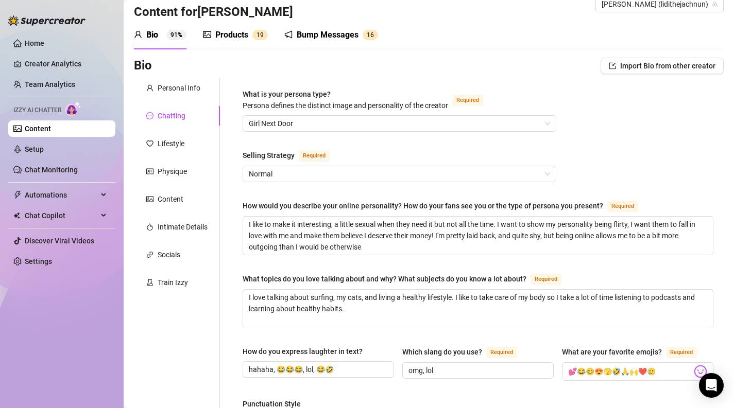
scroll to position [0, 0]
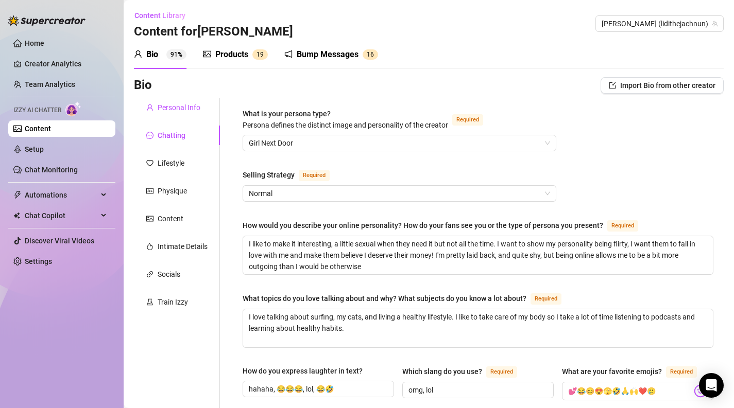
click at [167, 108] on div "Personal Info" at bounding box center [179, 107] width 43 height 11
